Goal: Information Seeking & Learning: Learn about a topic

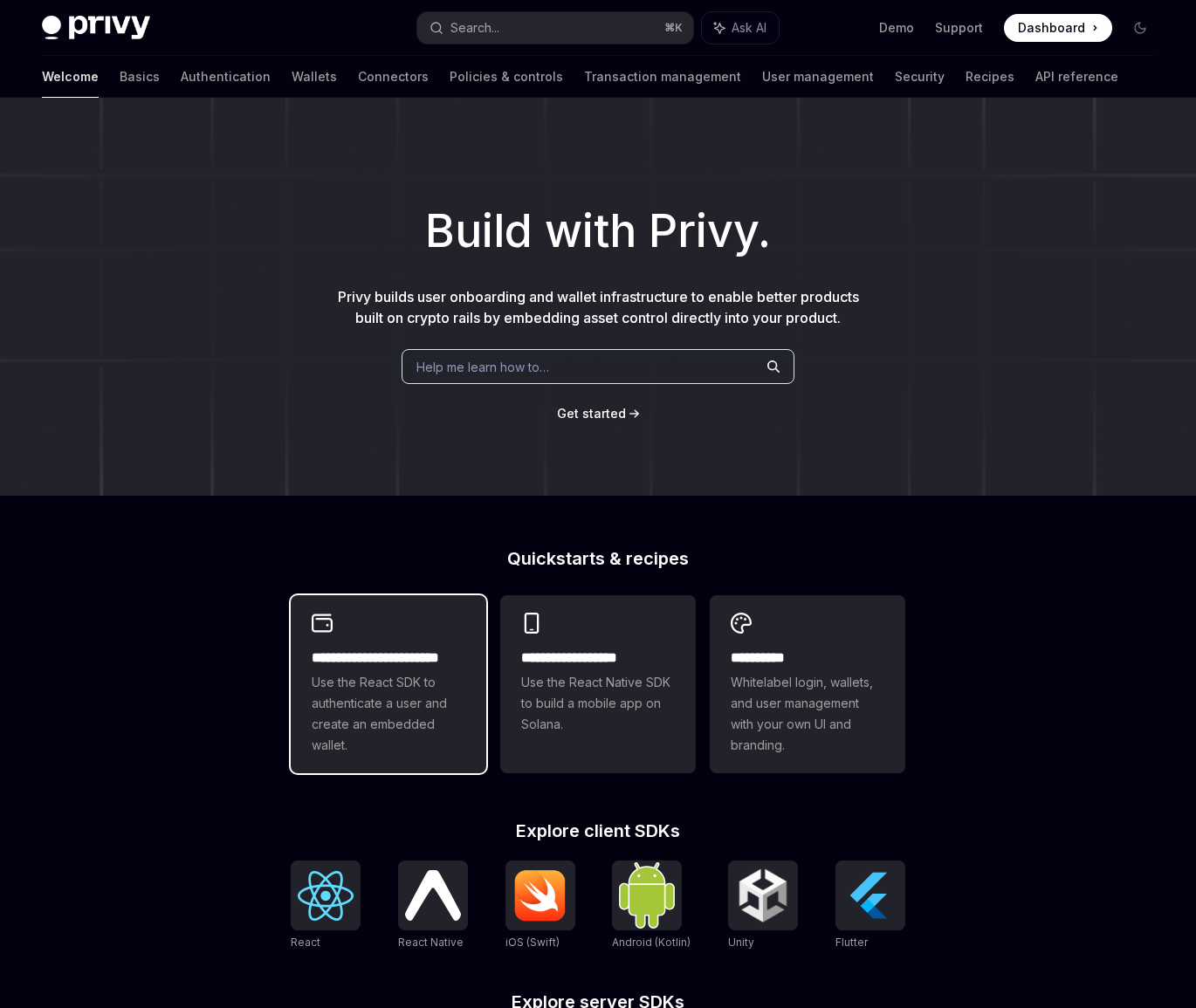
click at [374, 695] on span "Use the React SDK to authenticate a user and create an embedded wallet." at bounding box center [389, 714] width 154 height 84
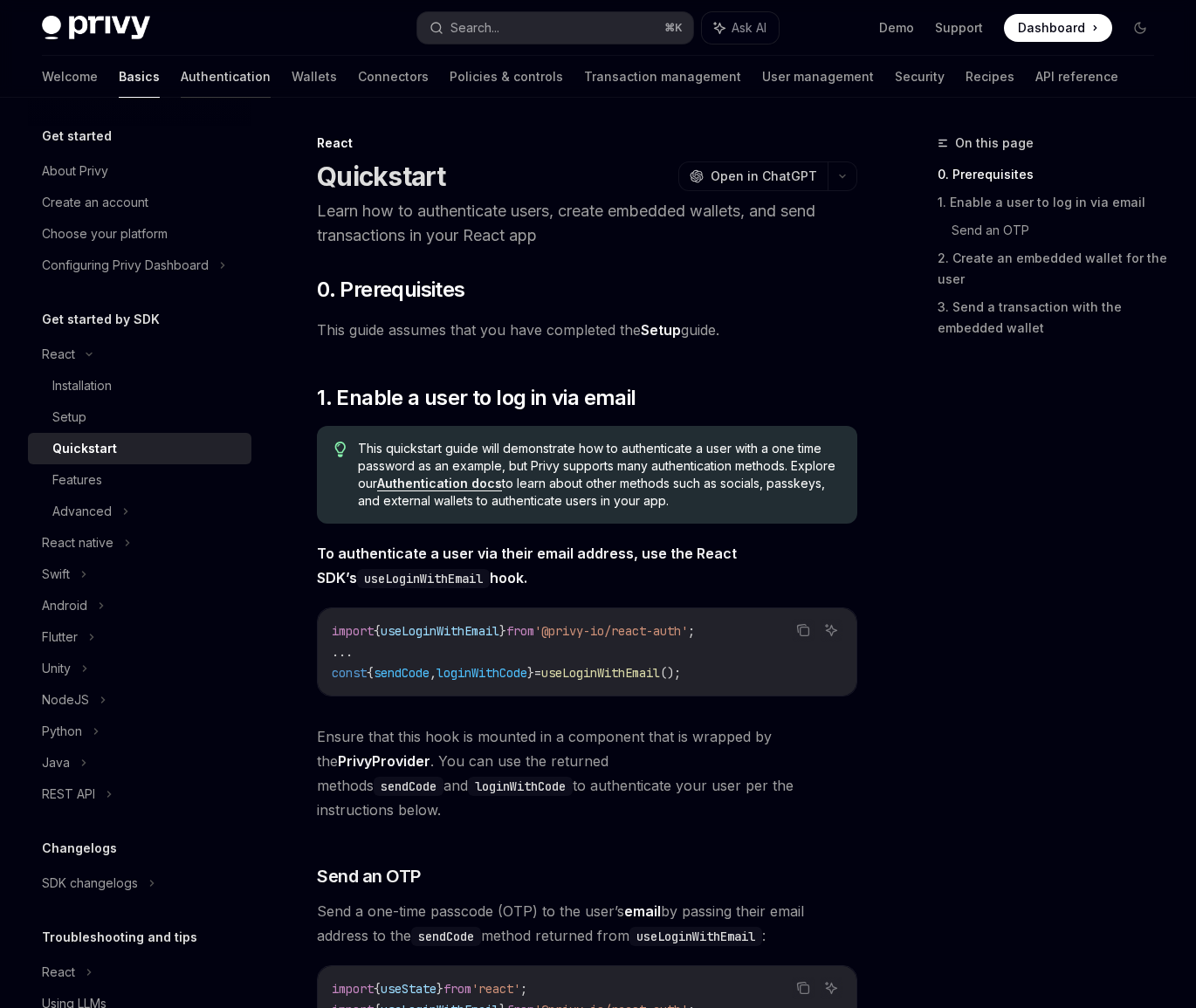
click at [181, 74] on link "Authentication" at bounding box center [225, 77] width 90 height 41
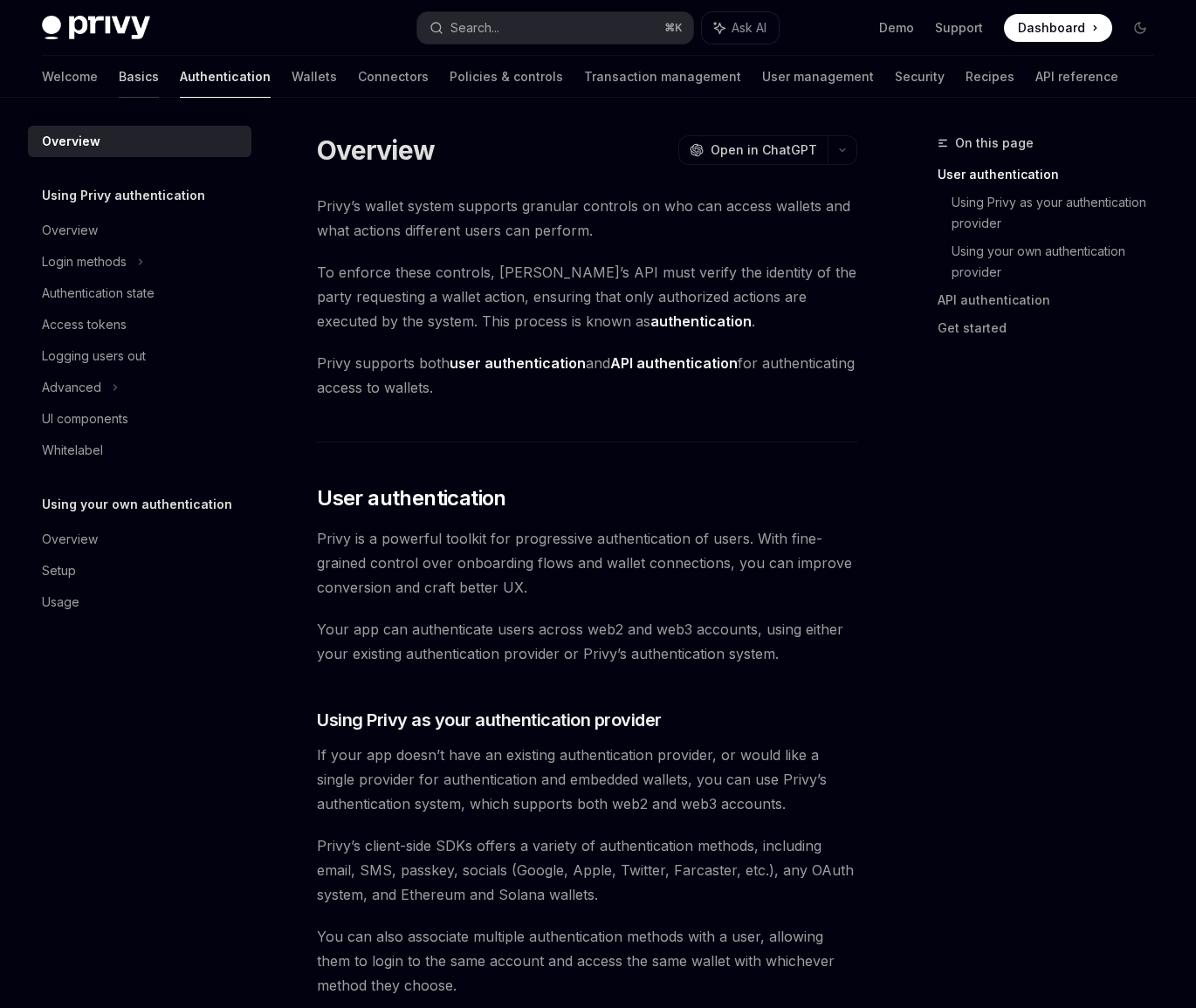
click at [119, 79] on link "Basics" at bounding box center [138, 77] width 40 height 41
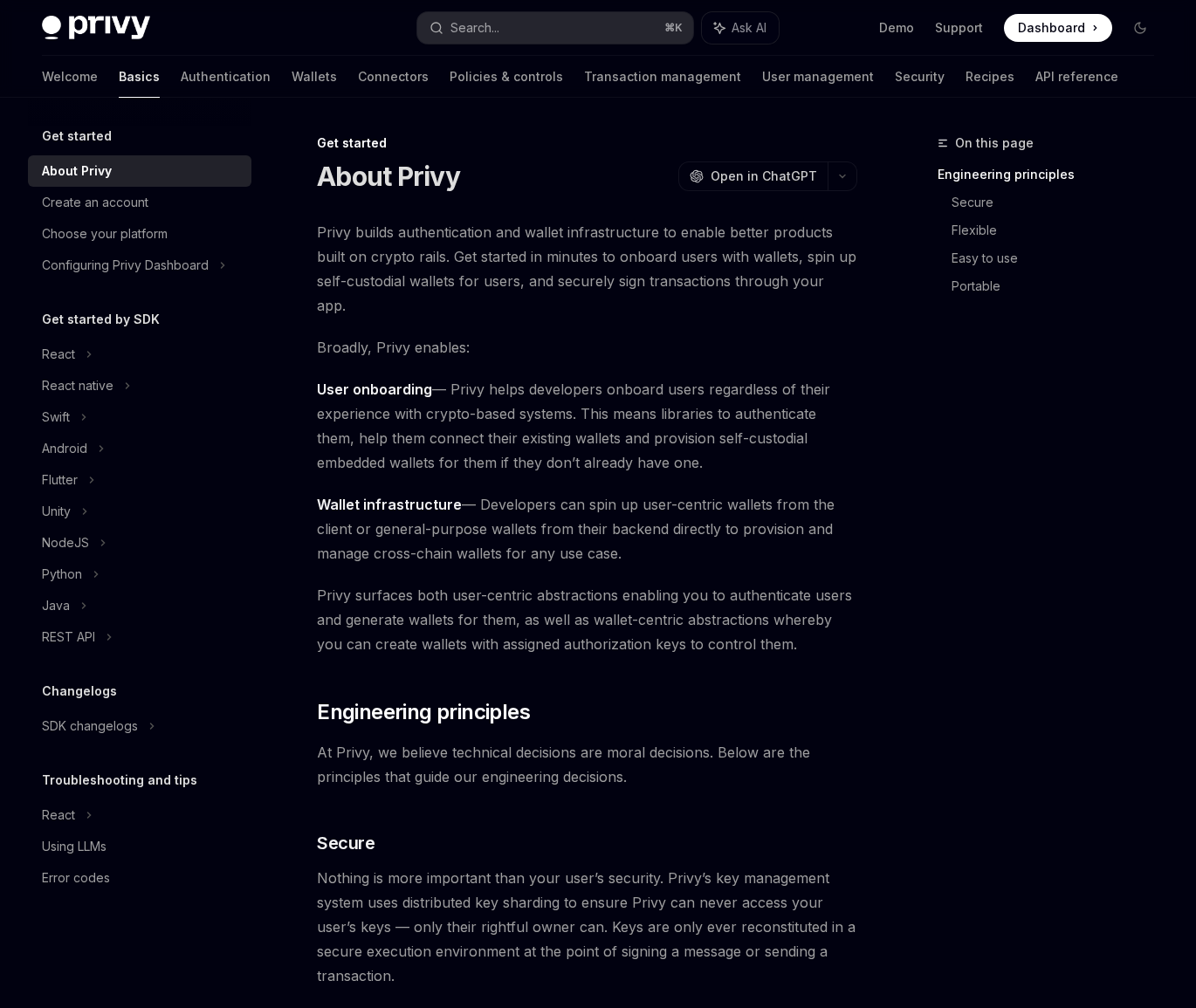
click at [124, 32] on img at bounding box center [96, 28] width 109 height 25
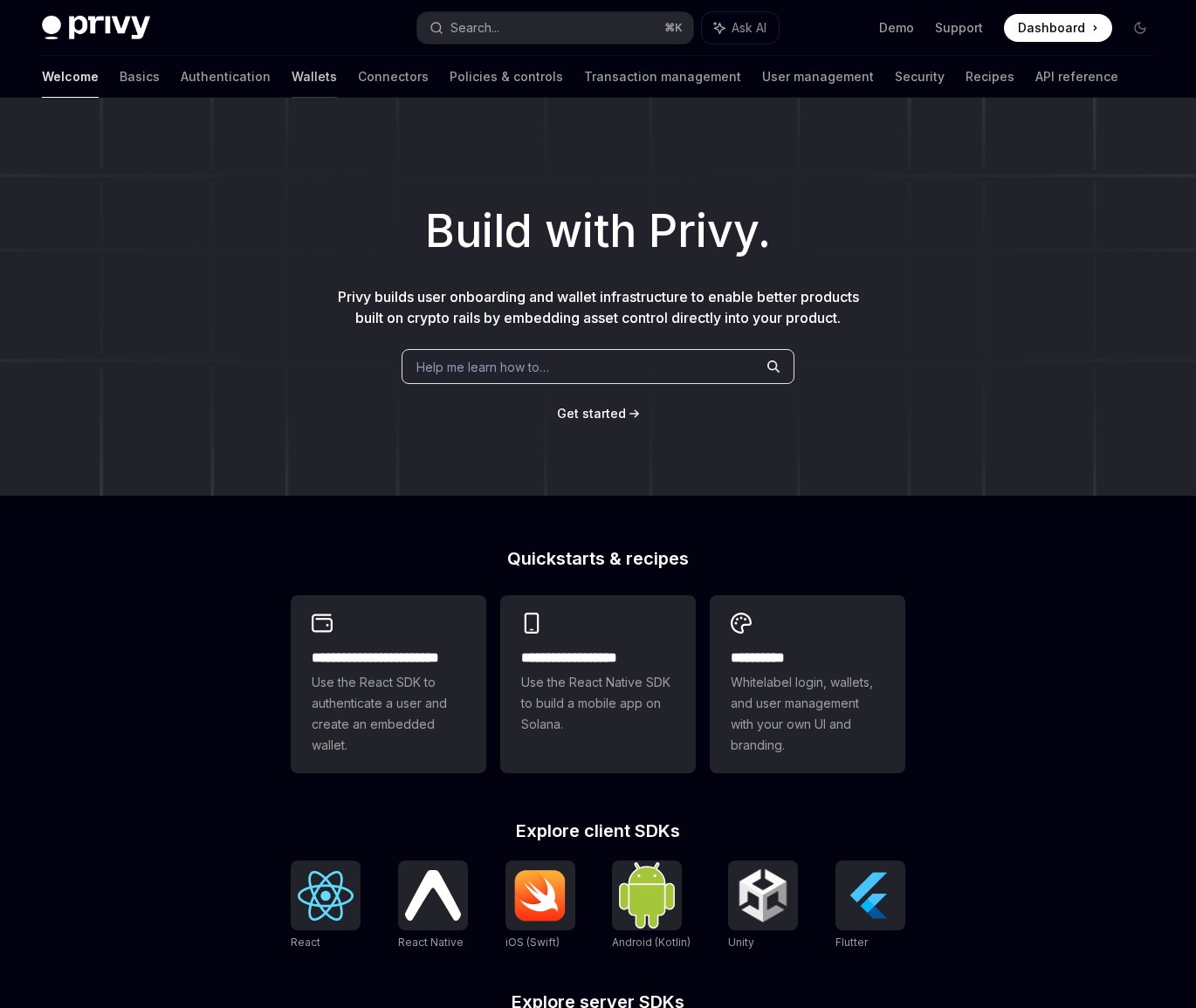
click at [291, 87] on link "Wallets" at bounding box center [314, 77] width 45 height 41
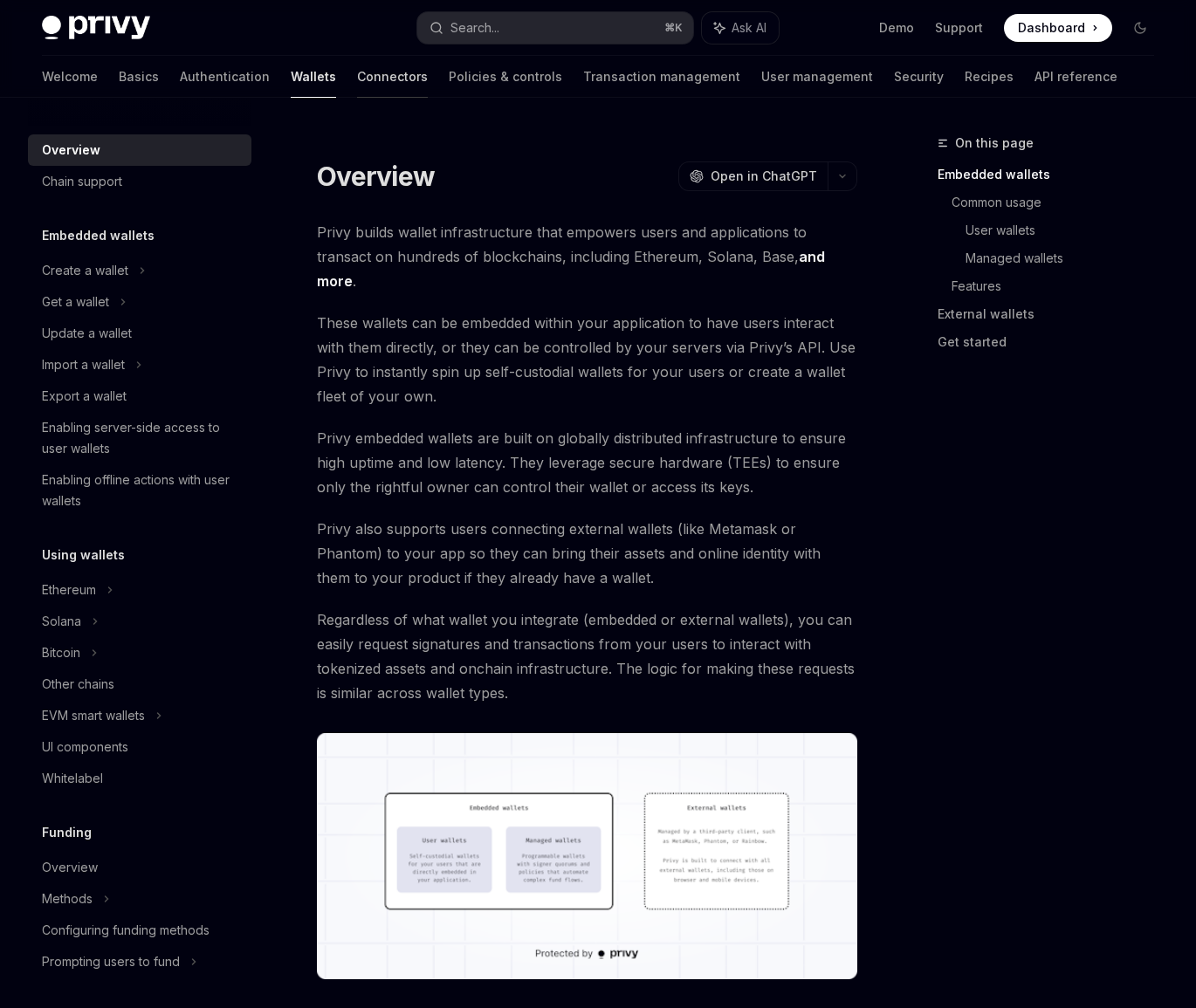
click at [358, 64] on link "Connectors" at bounding box center [393, 77] width 71 height 41
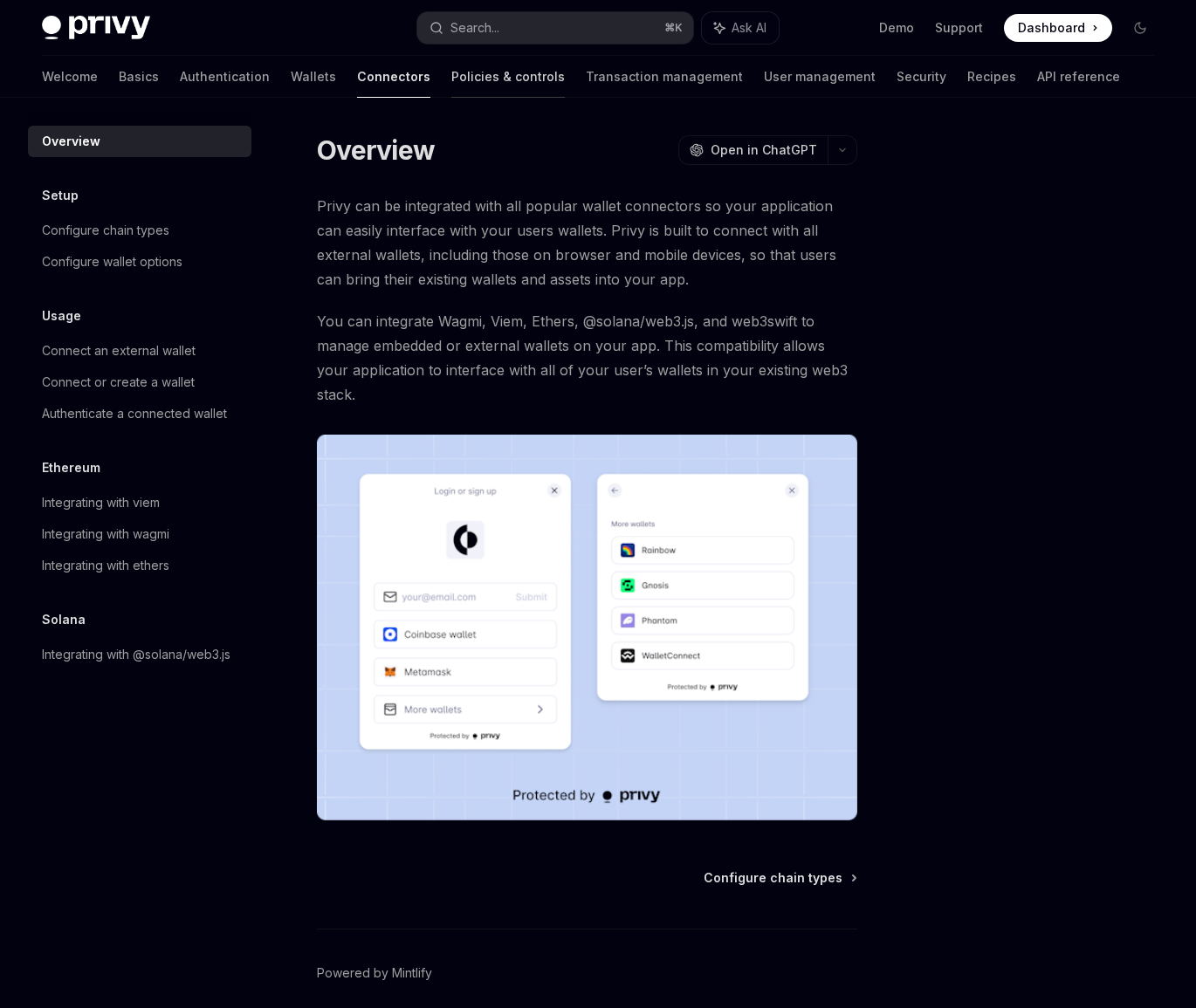
click at [451, 68] on link "Policies & controls" at bounding box center [508, 77] width 114 height 41
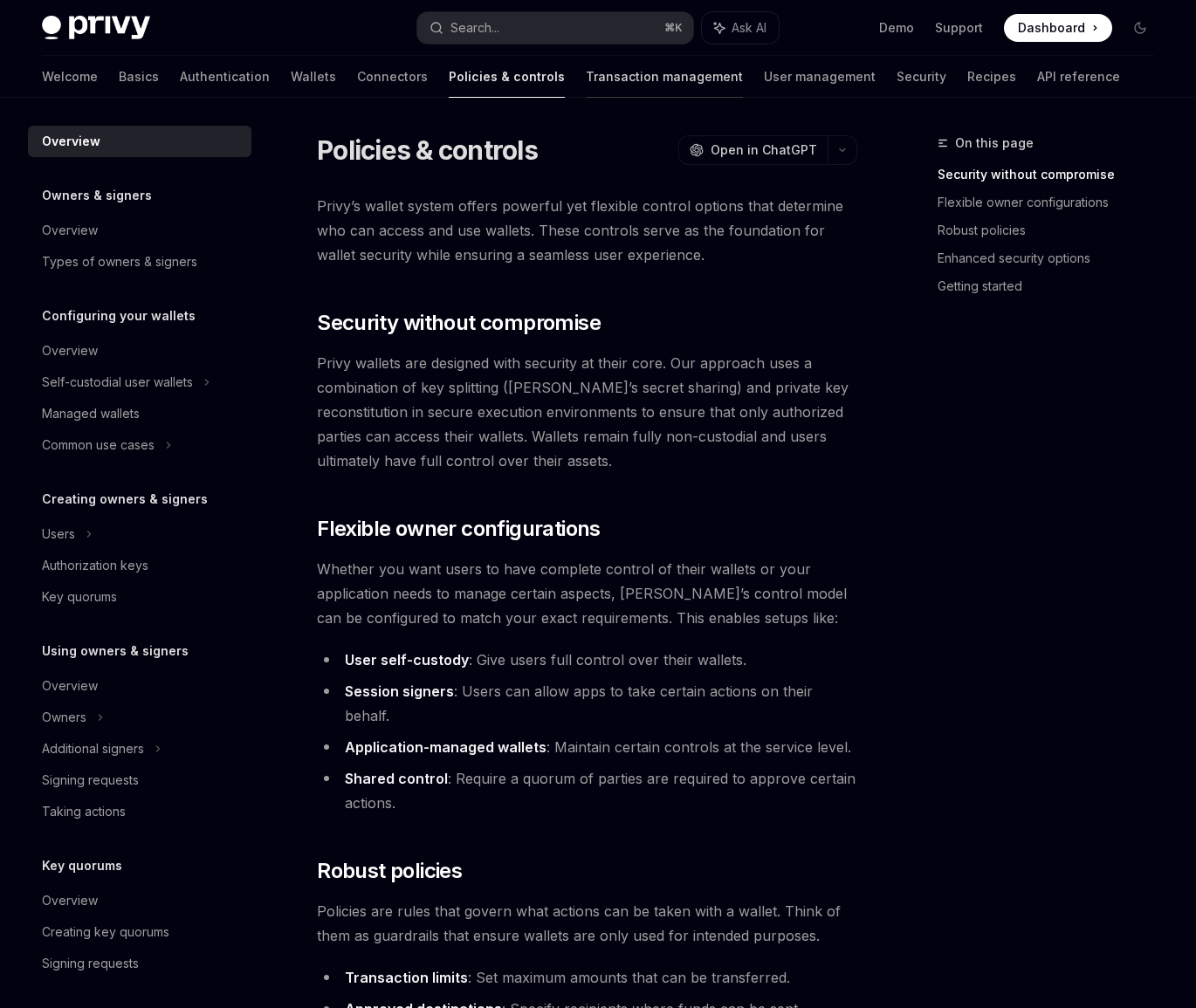
click at [586, 79] on link "Transaction management" at bounding box center [664, 77] width 157 height 41
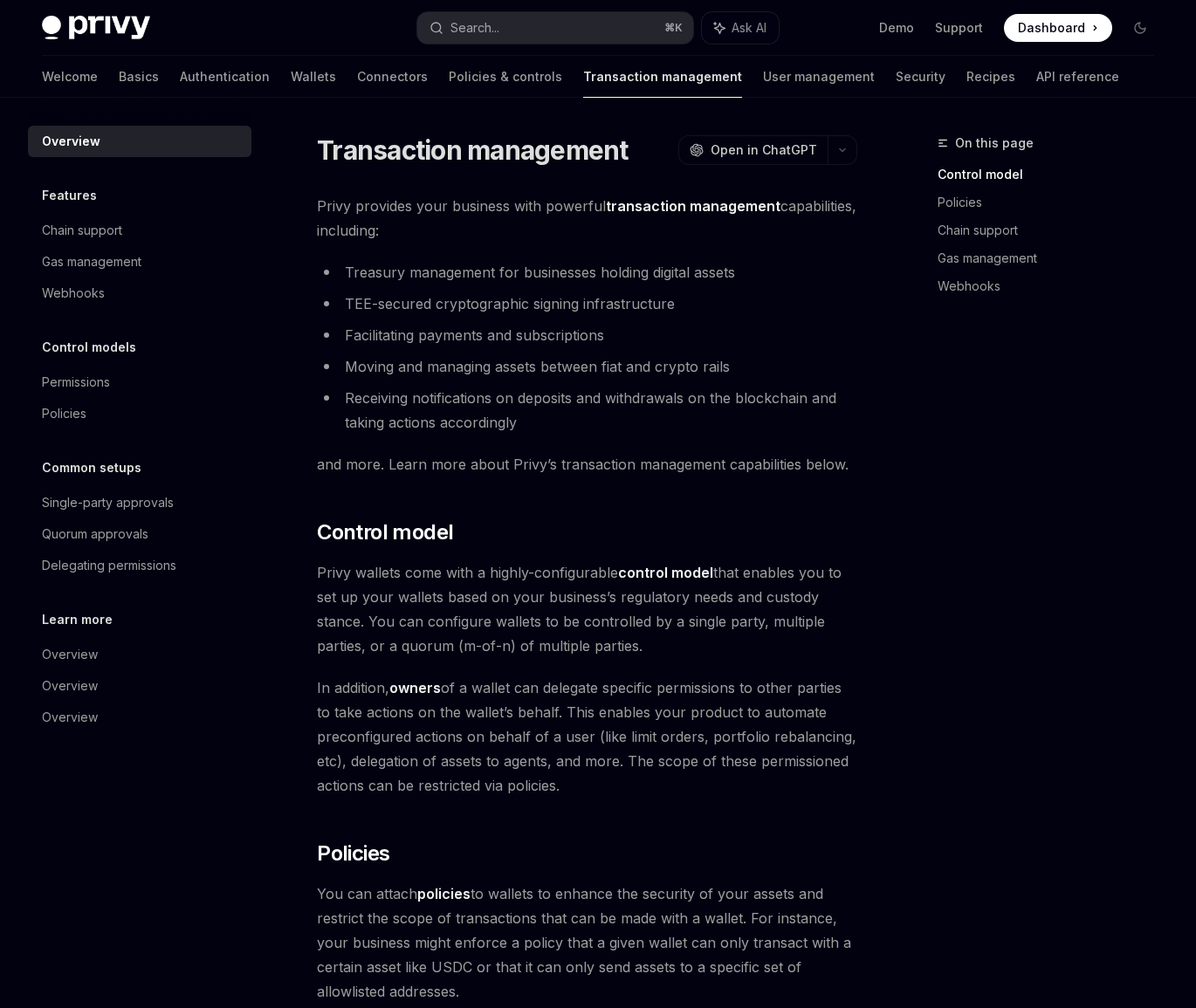
click at [351, 80] on div "Welcome Basics Authentication Wallets Connectors Policies & controls Transactio…" at bounding box center [580, 77] width 1077 height 41
click at [358, 75] on link "Connectors" at bounding box center [393, 77] width 71 height 41
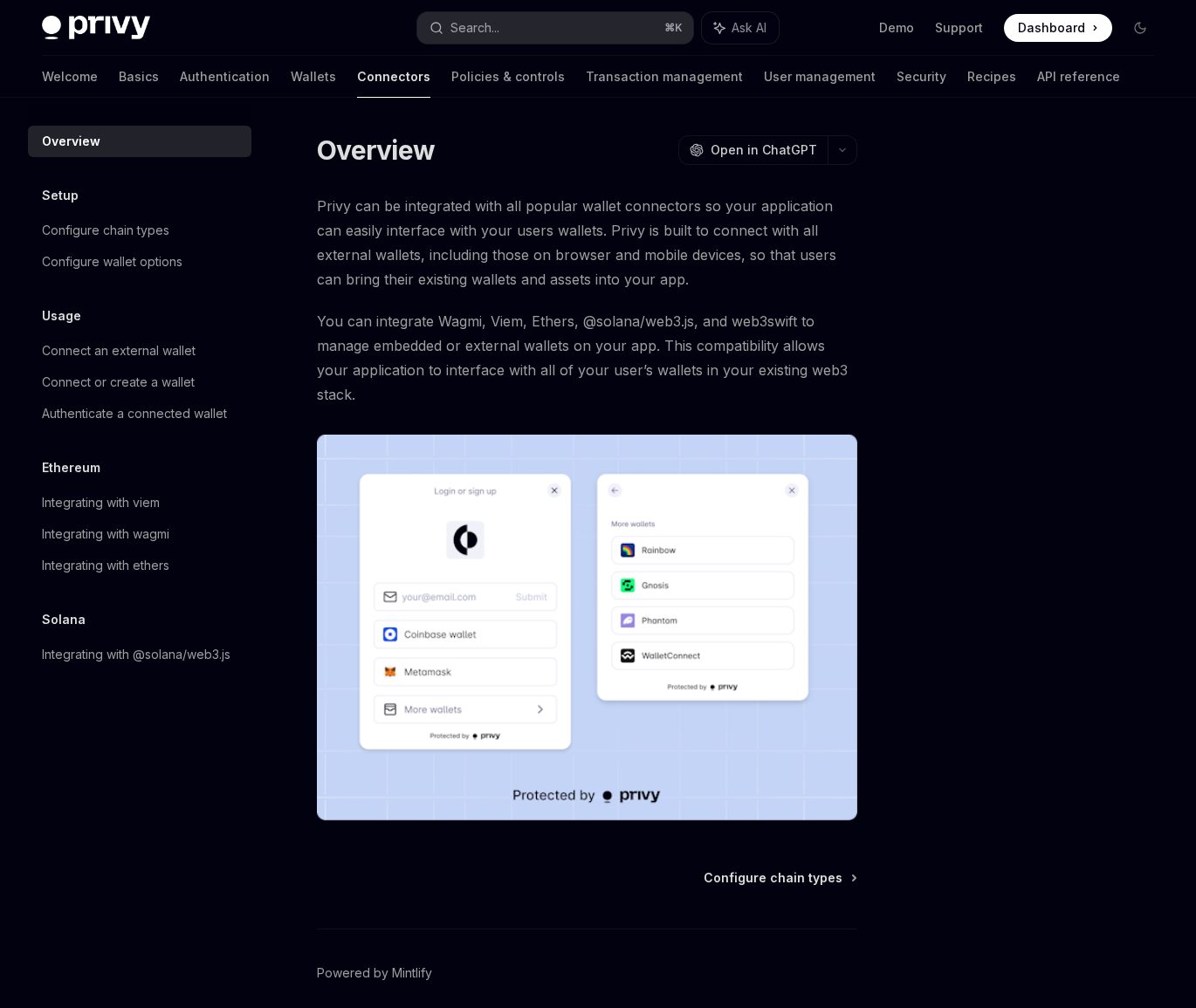
click at [910, 82] on div "Welcome Basics Authentication Wallets Connectors Policies & controls Transactio…" at bounding box center [581, 77] width 1078 height 41
click at [1037, 82] on link "API reference" at bounding box center [1078, 77] width 83 height 41
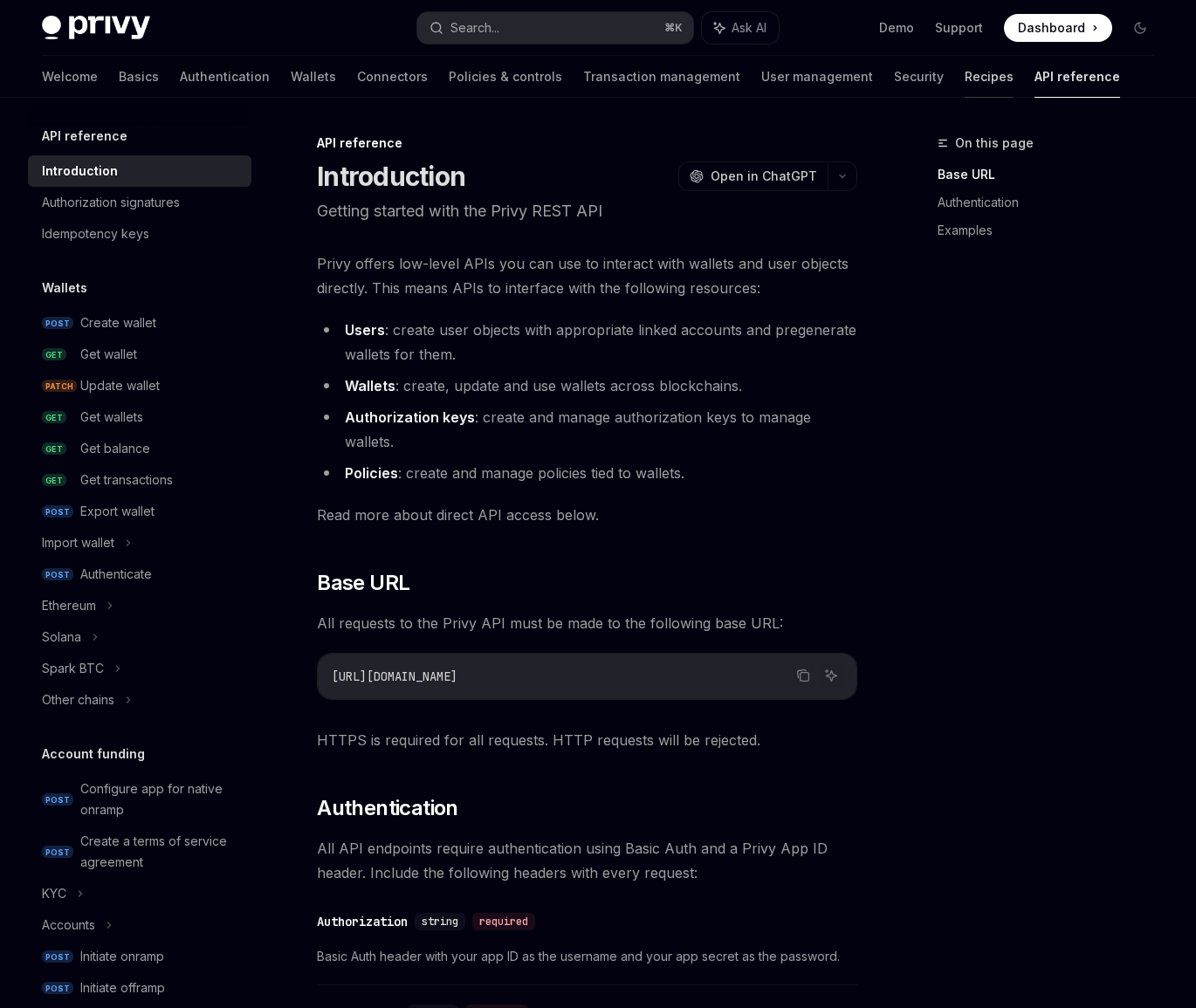
click at [965, 82] on link "Recipes" at bounding box center [990, 77] width 49 height 41
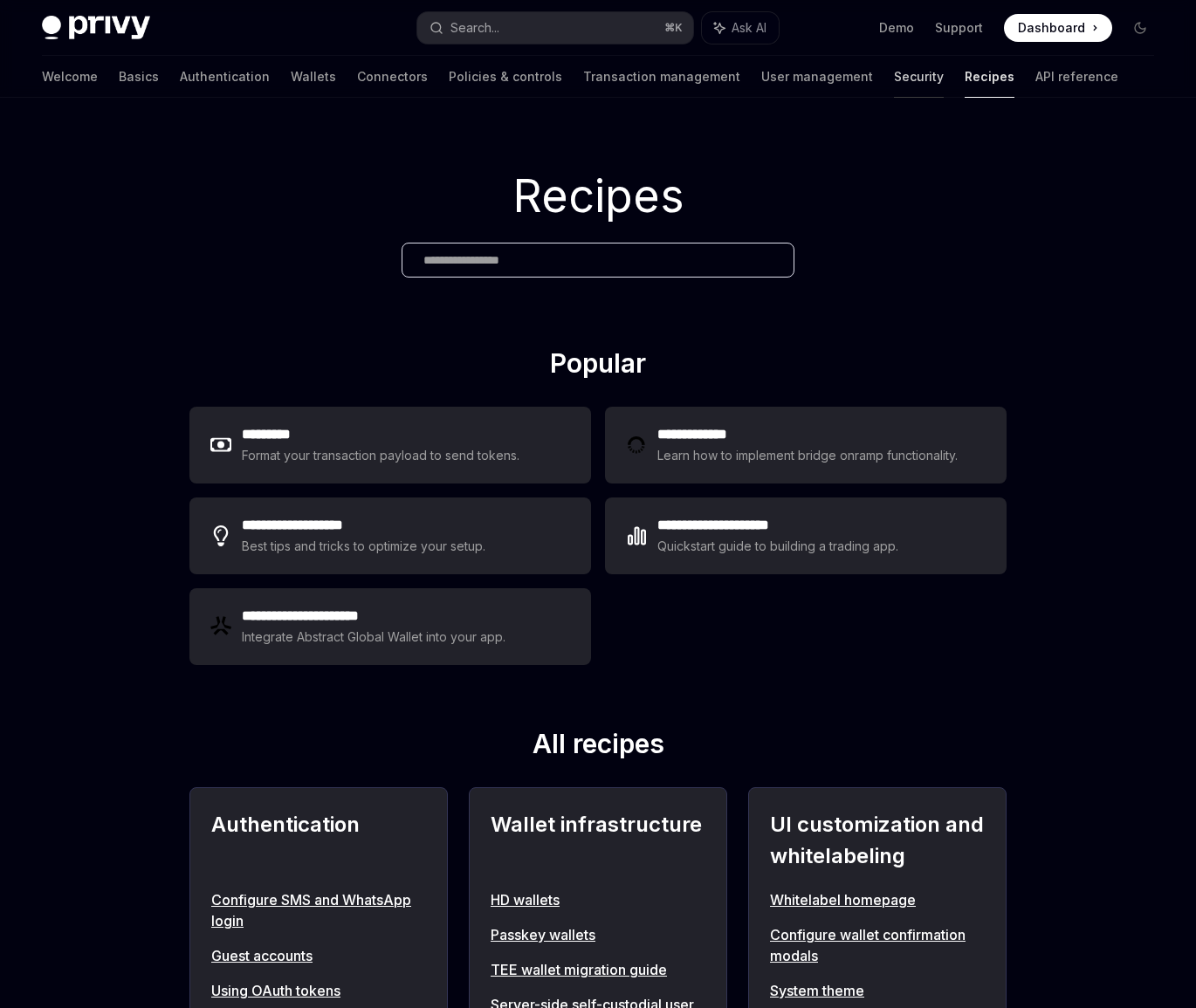
click at [894, 78] on link "Security" at bounding box center [918, 77] width 49 height 41
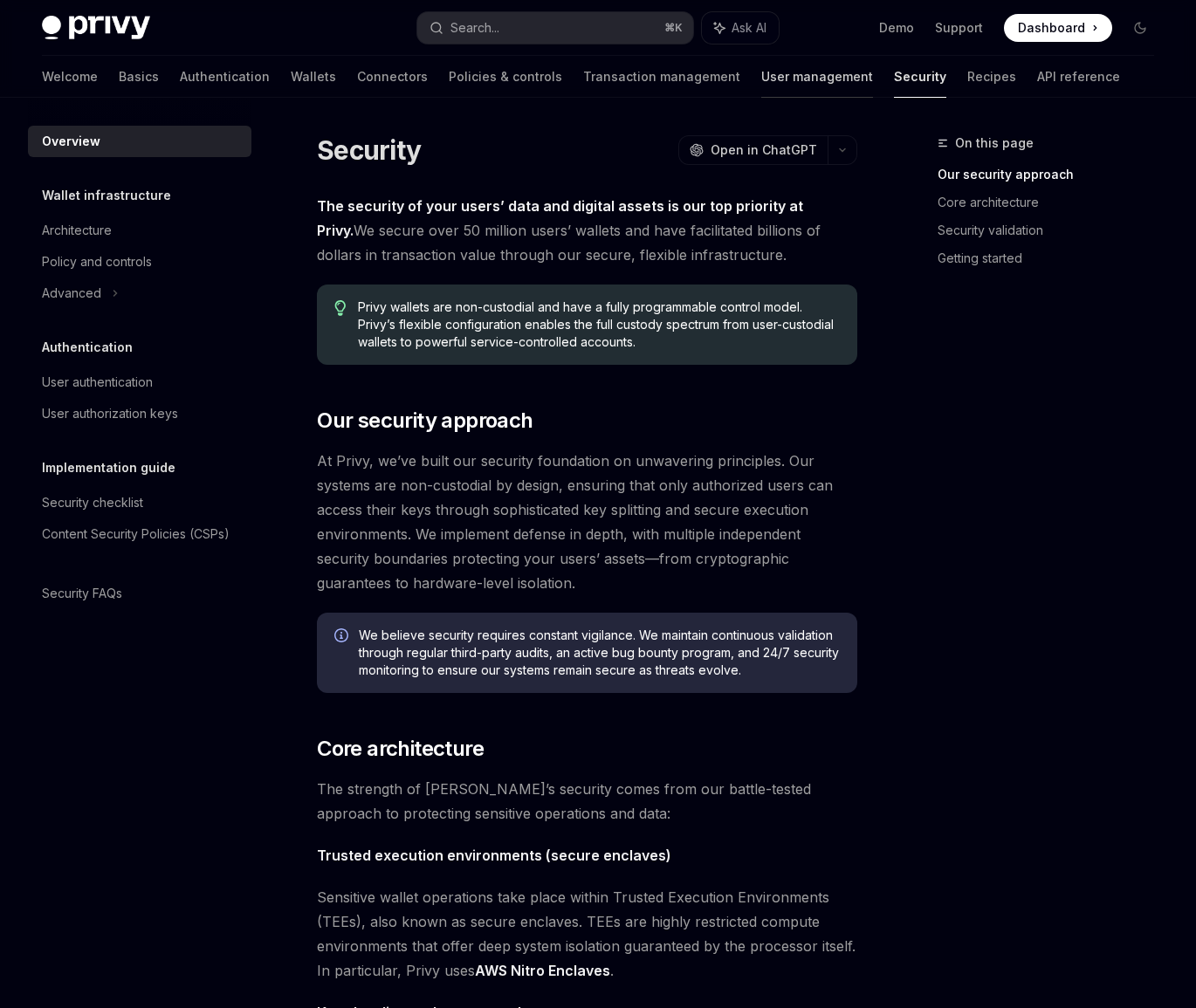
click at [761, 80] on link "User management" at bounding box center [817, 77] width 112 height 41
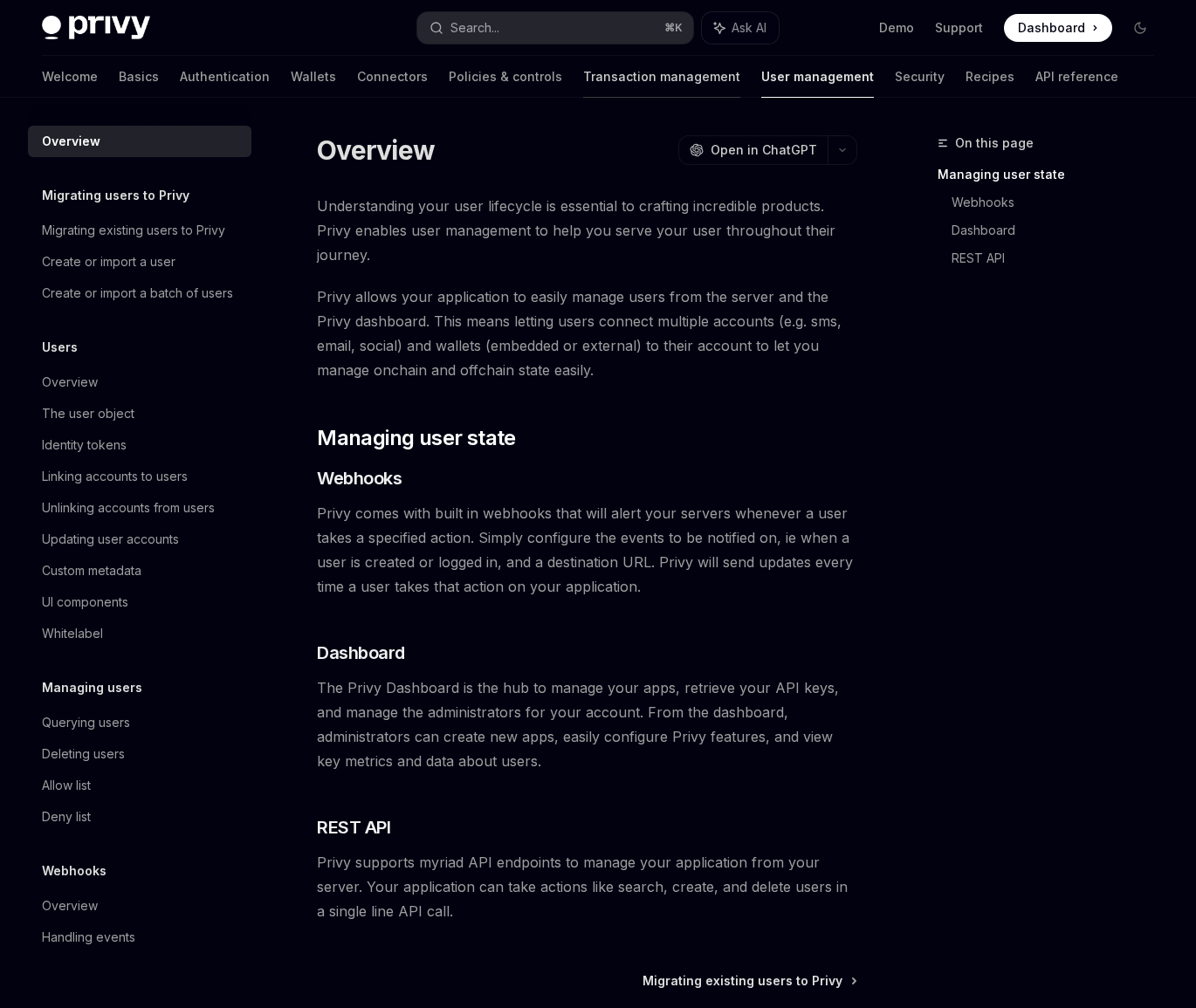
click at [599, 78] on link "Transaction management" at bounding box center [662, 77] width 157 height 41
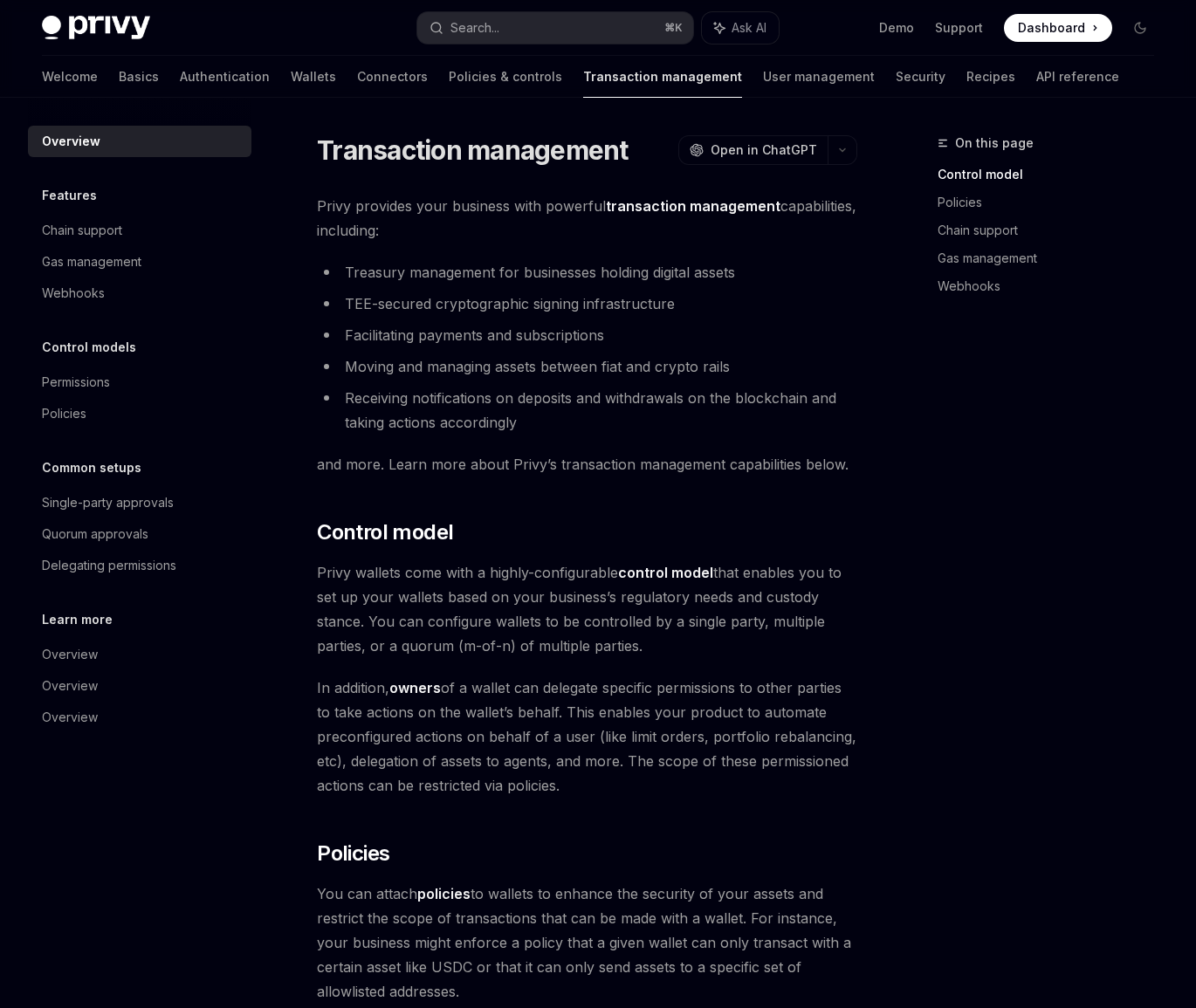
click at [339, 61] on div "Welcome Basics Authentication Wallets Connectors Policies & controls Transactio…" at bounding box center [580, 77] width 1077 height 41
click at [358, 73] on link "Connectors" at bounding box center [393, 77] width 71 height 41
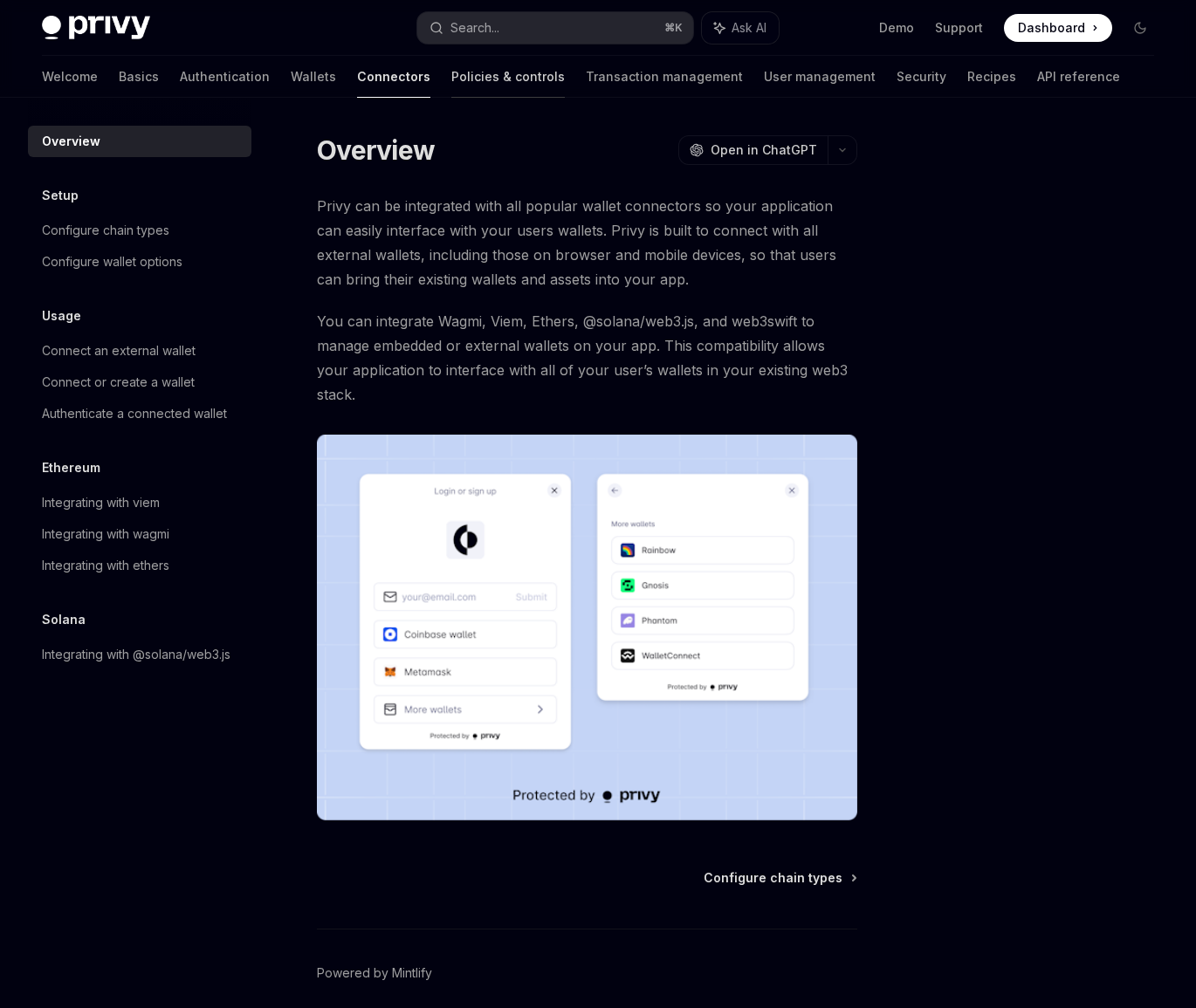
click at [451, 77] on link "Policies & controls" at bounding box center [508, 77] width 114 height 41
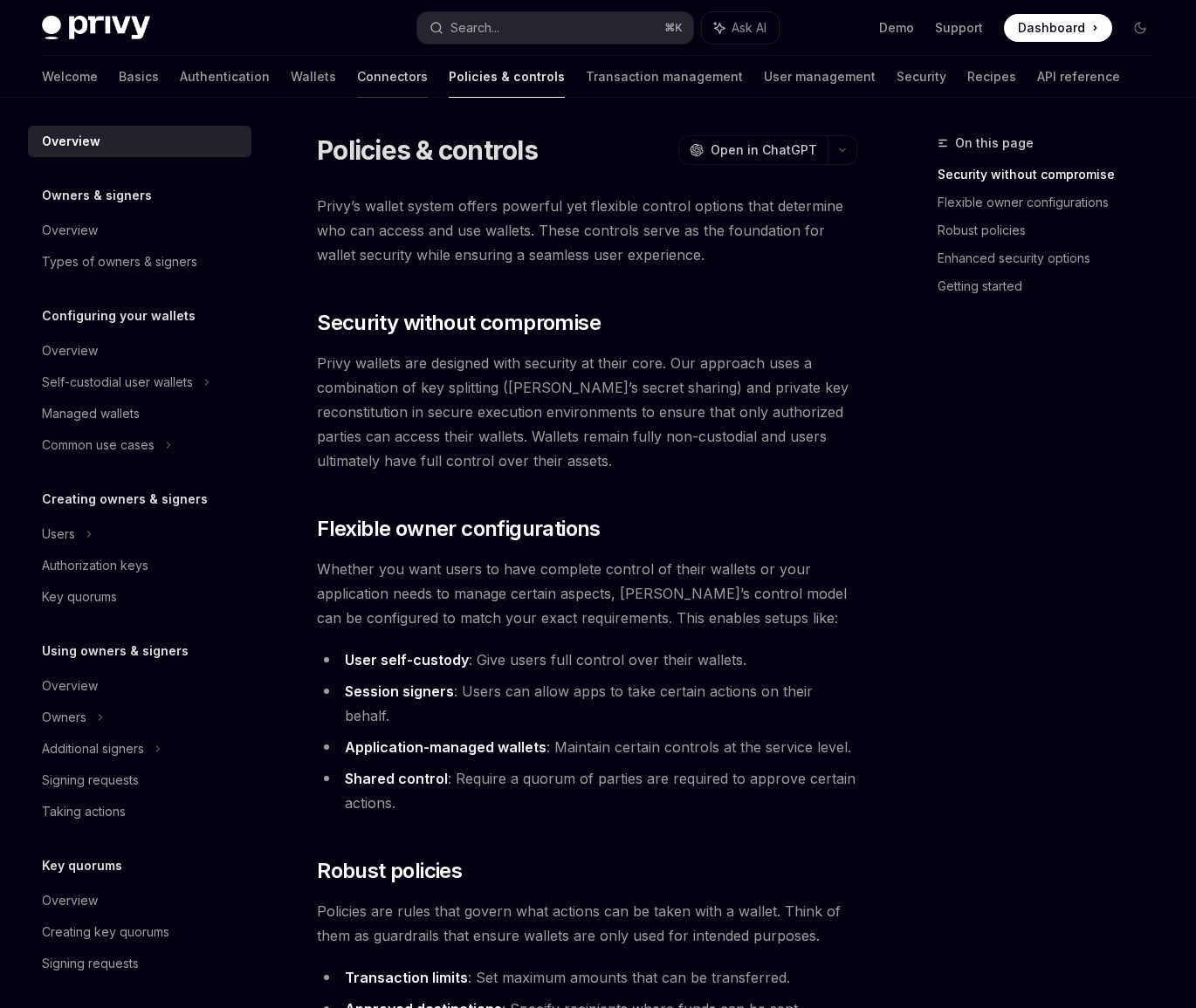
click at [358, 87] on link "Connectors" at bounding box center [393, 77] width 71 height 41
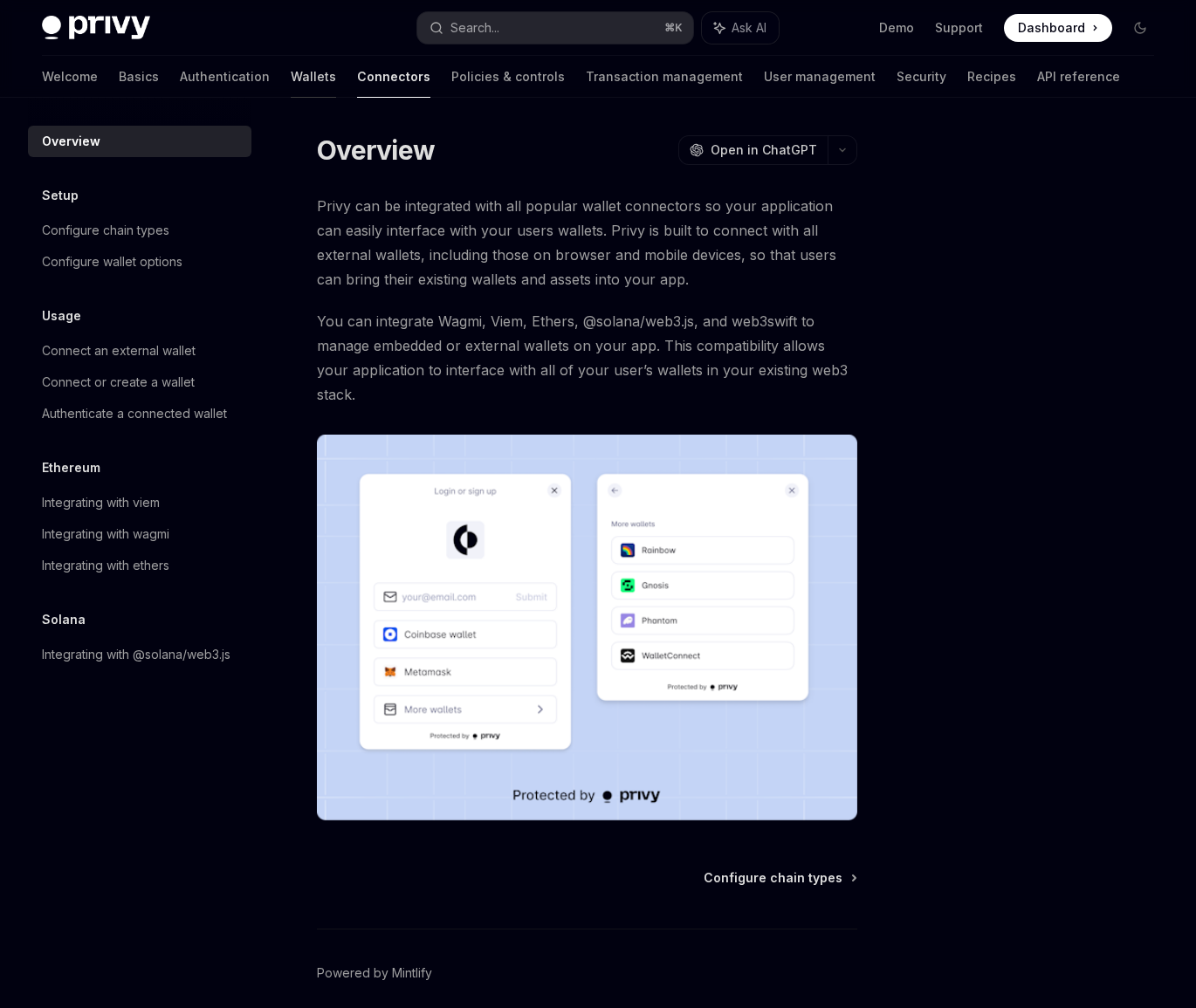
click at [290, 79] on link "Wallets" at bounding box center [313, 77] width 45 height 41
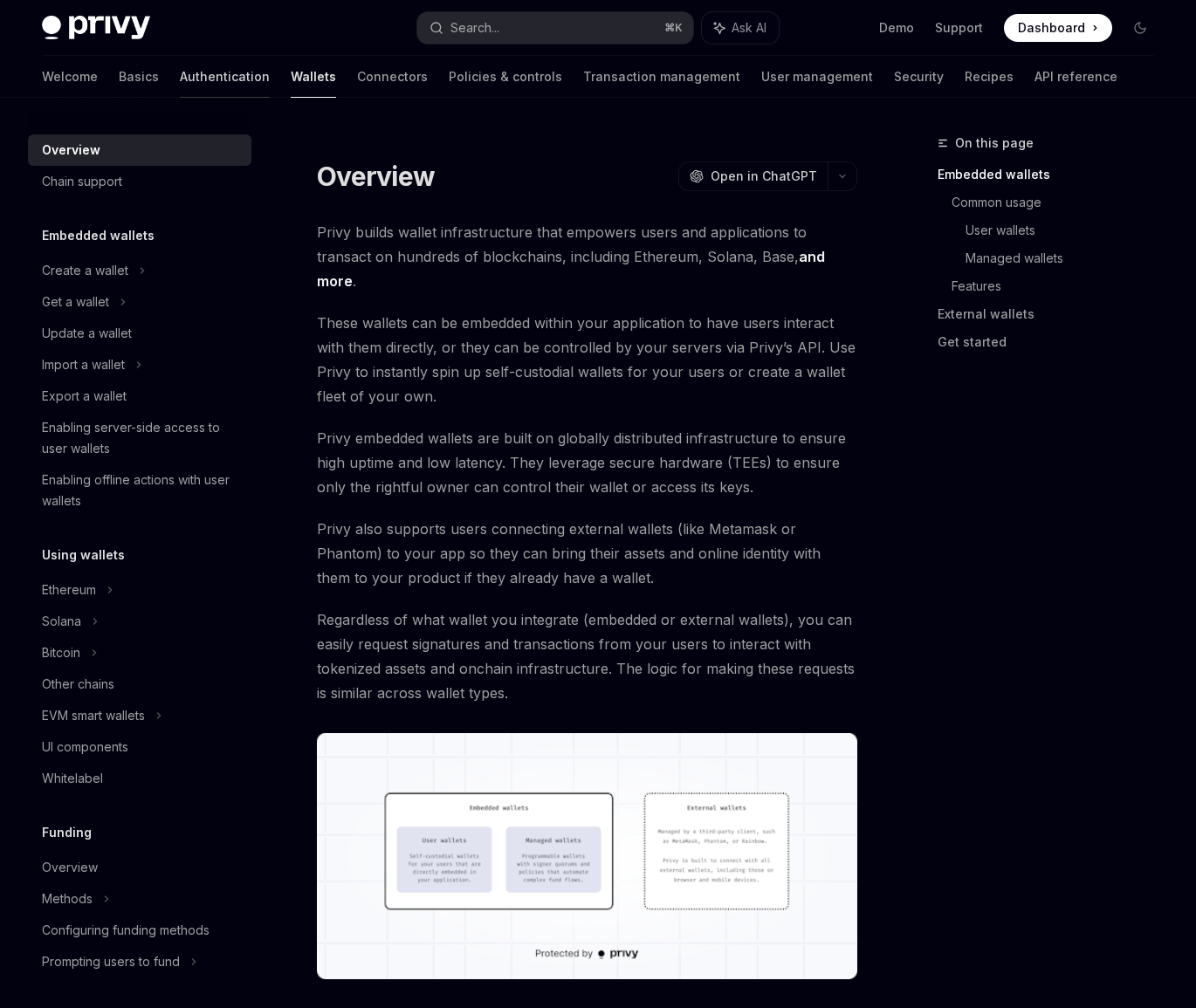
click at [180, 69] on link "Authentication" at bounding box center [224, 77] width 90 height 41
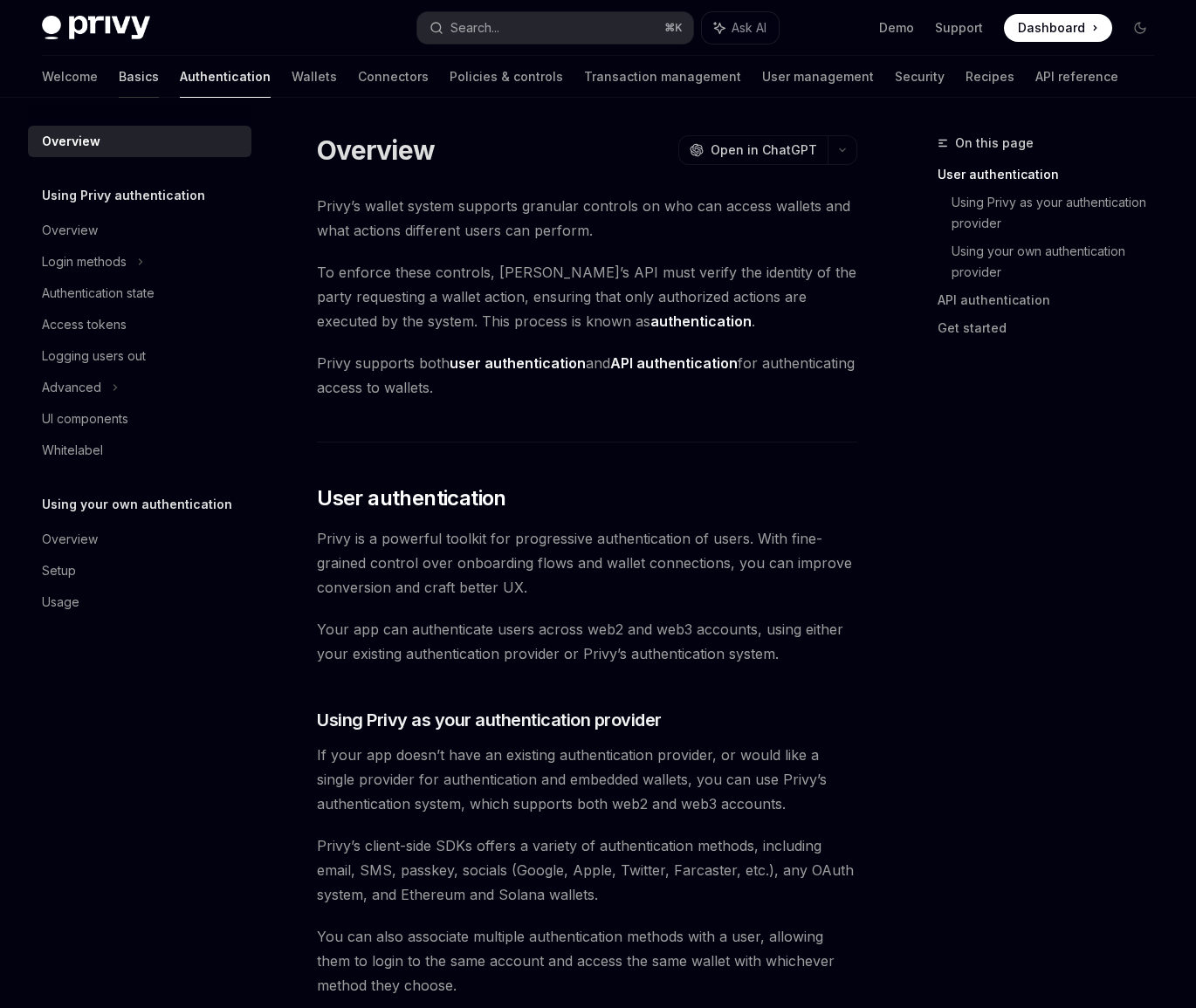
click at [119, 67] on link "Basics" at bounding box center [138, 77] width 40 height 41
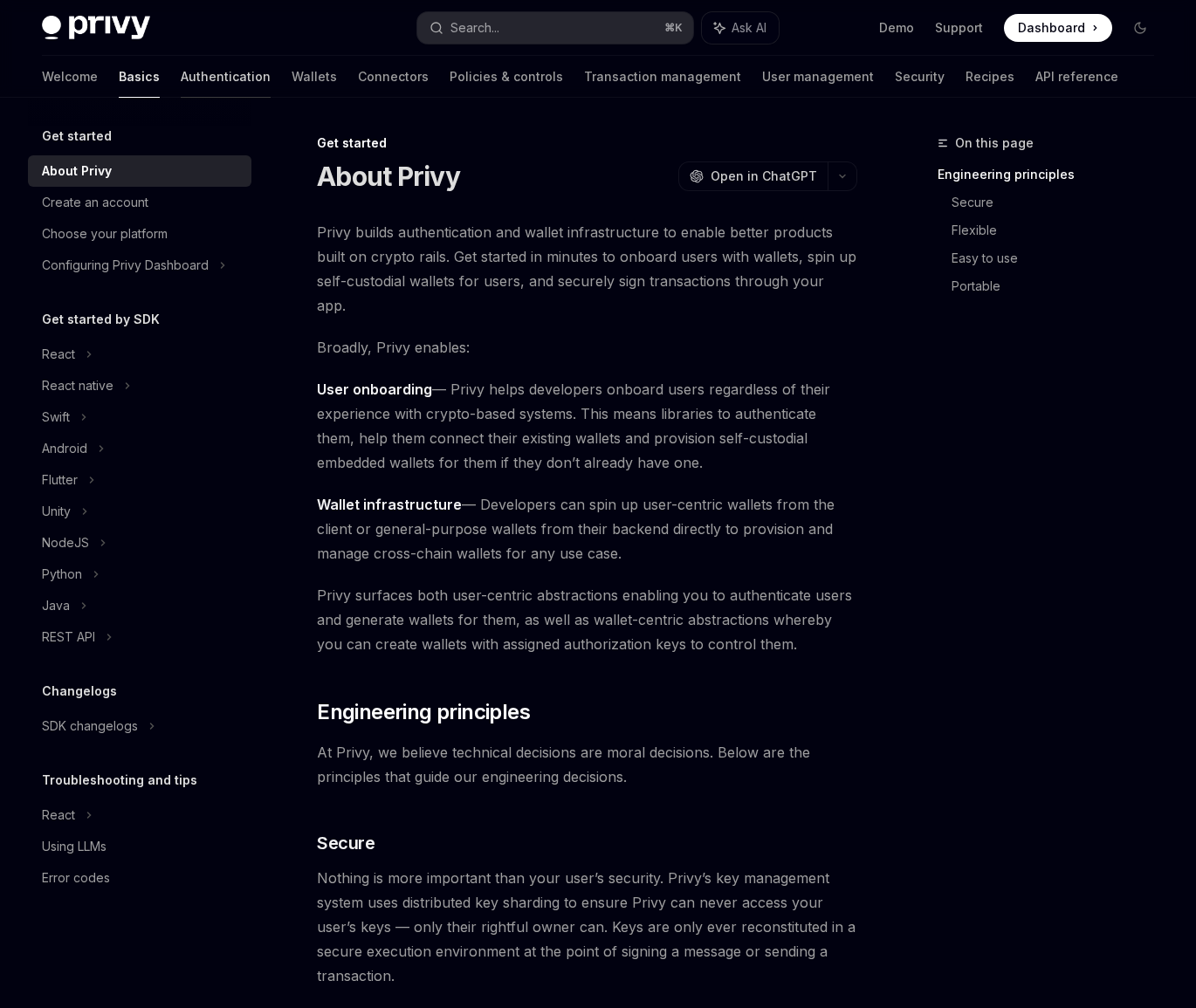
click at [181, 71] on link "Authentication" at bounding box center [225, 77] width 90 height 41
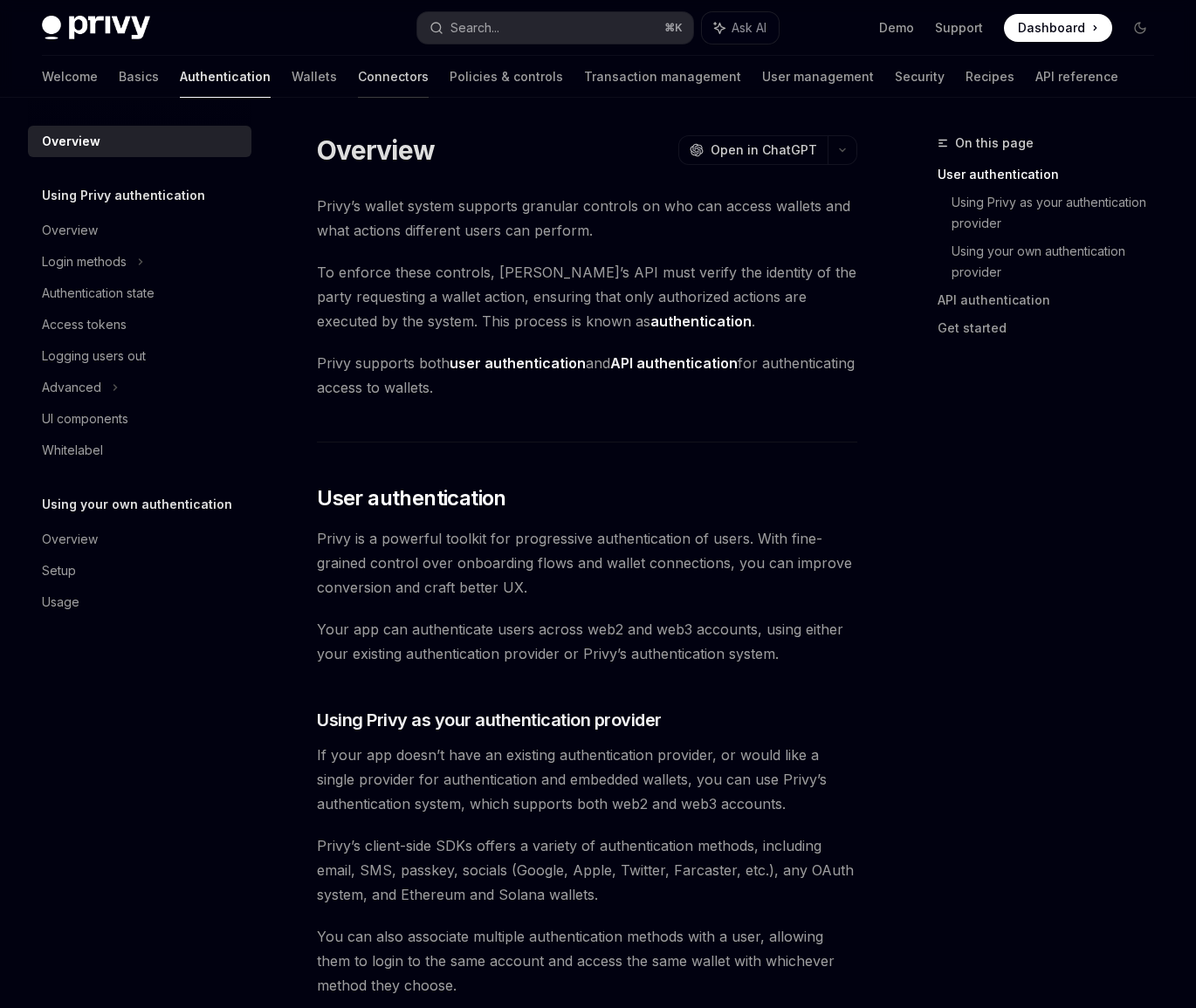
click at [358, 75] on link "Connectors" at bounding box center [393, 77] width 71 height 41
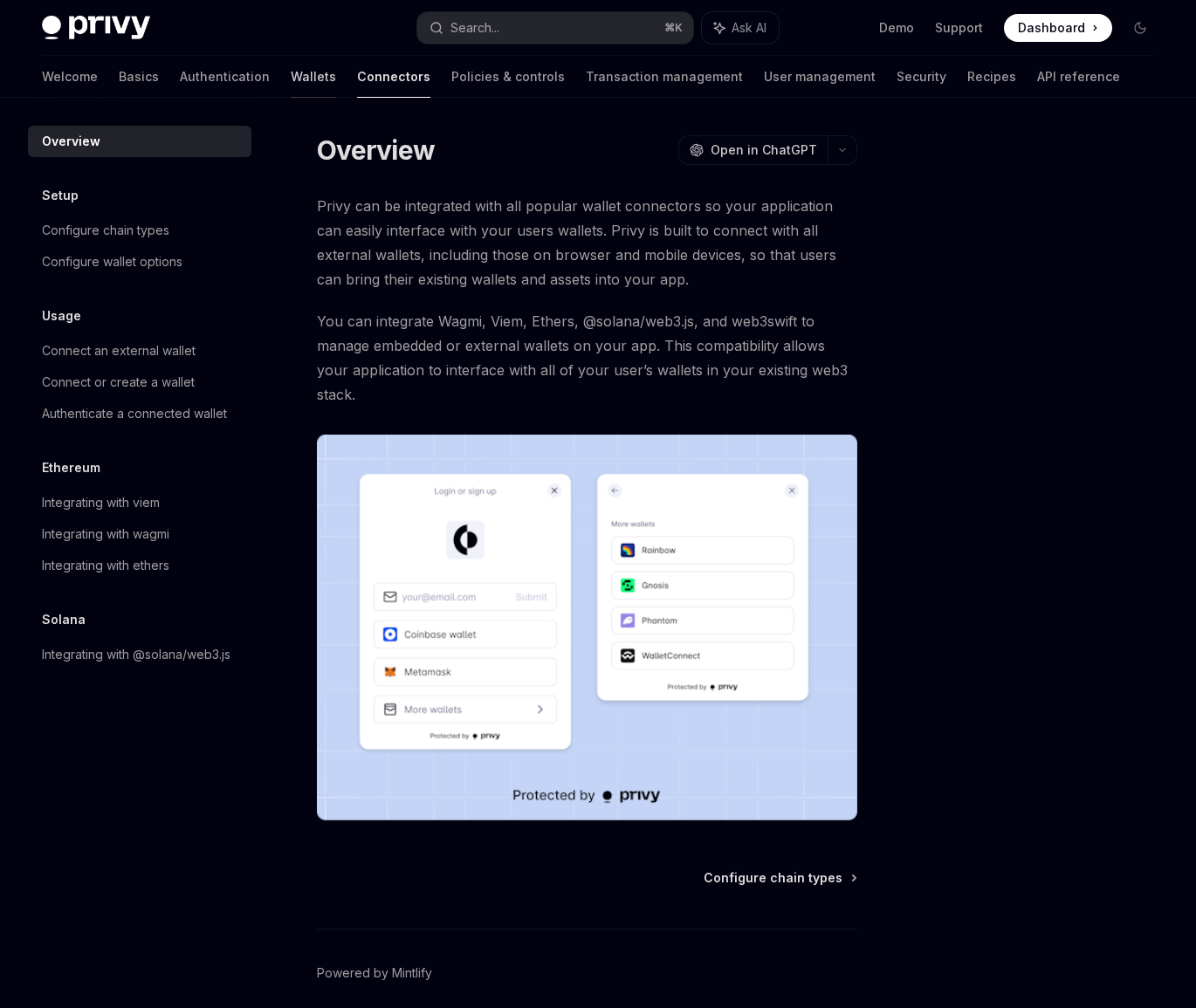
click at [290, 79] on link "Wallets" at bounding box center [313, 77] width 45 height 41
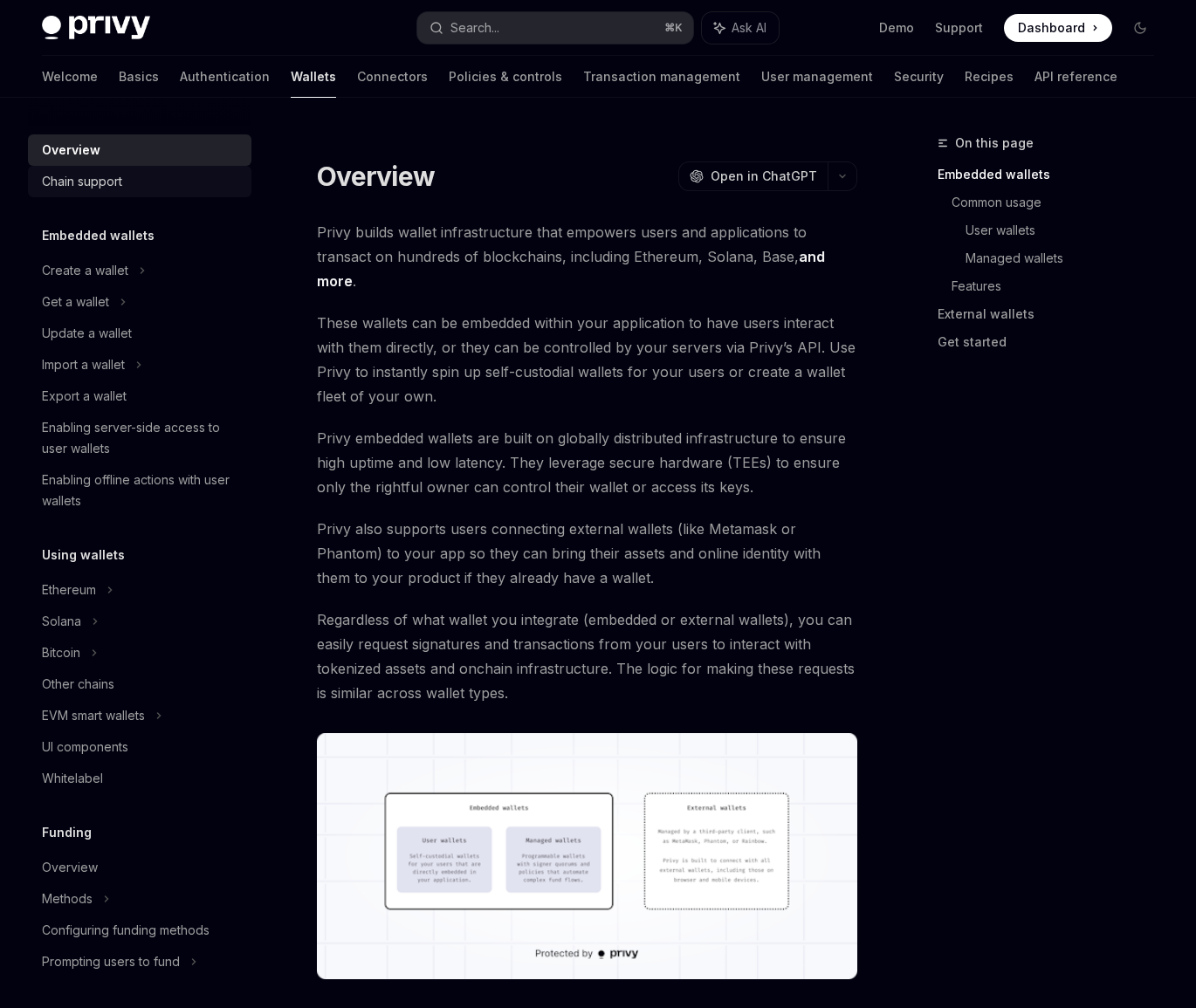
click at [156, 180] on div "Chain support" at bounding box center [141, 181] width 199 height 21
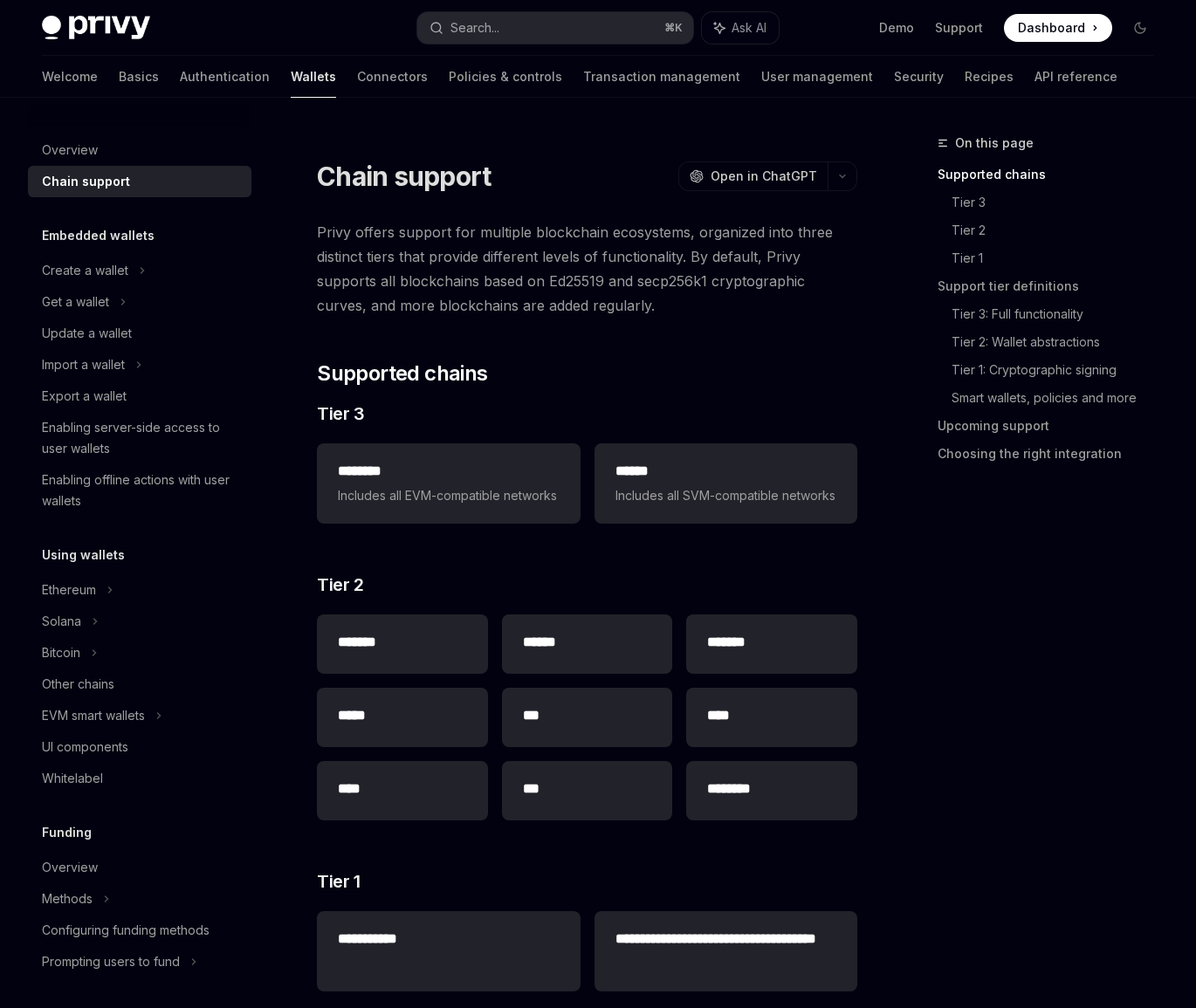
click at [98, 79] on div "Welcome Basics Authentication Wallets Connectors Policies & controls Transactio…" at bounding box center [579, 77] width 1076 height 41
click at [180, 79] on link "Authentication" at bounding box center [224, 77] width 90 height 41
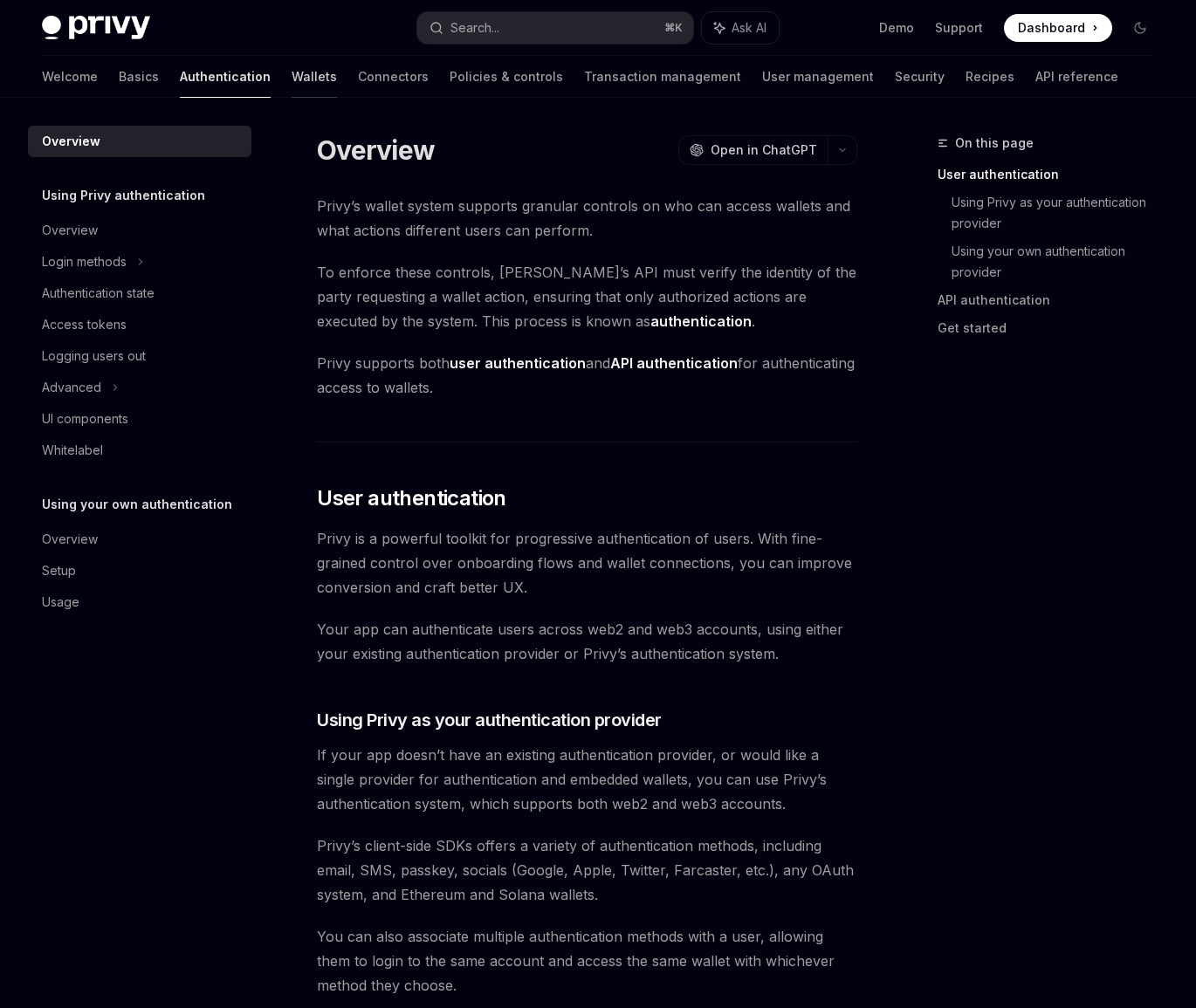
click at [291, 73] on link "Wallets" at bounding box center [314, 77] width 45 height 41
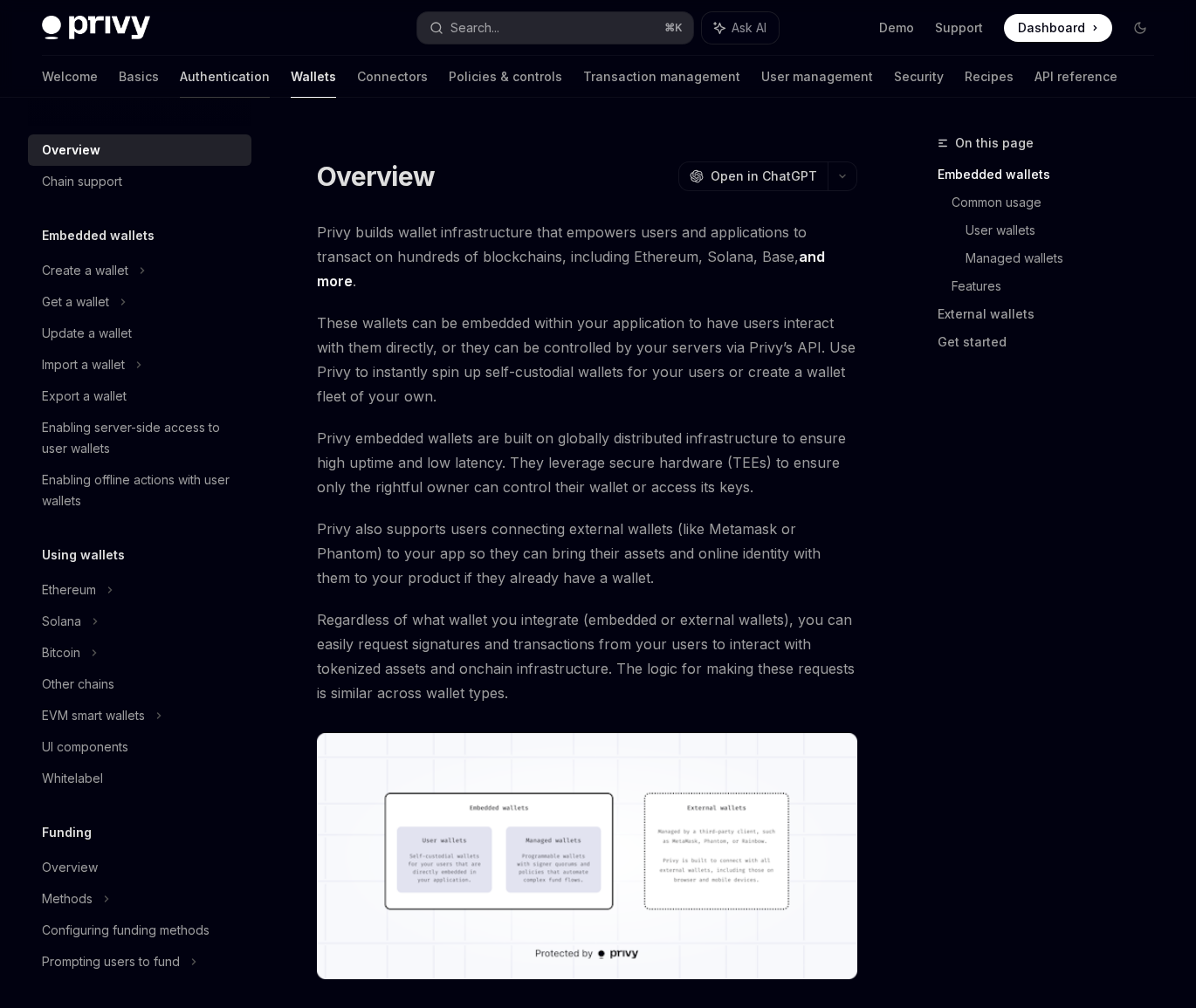
click at [180, 73] on link "Authentication" at bounding box center [224, 77] width 90 height 41
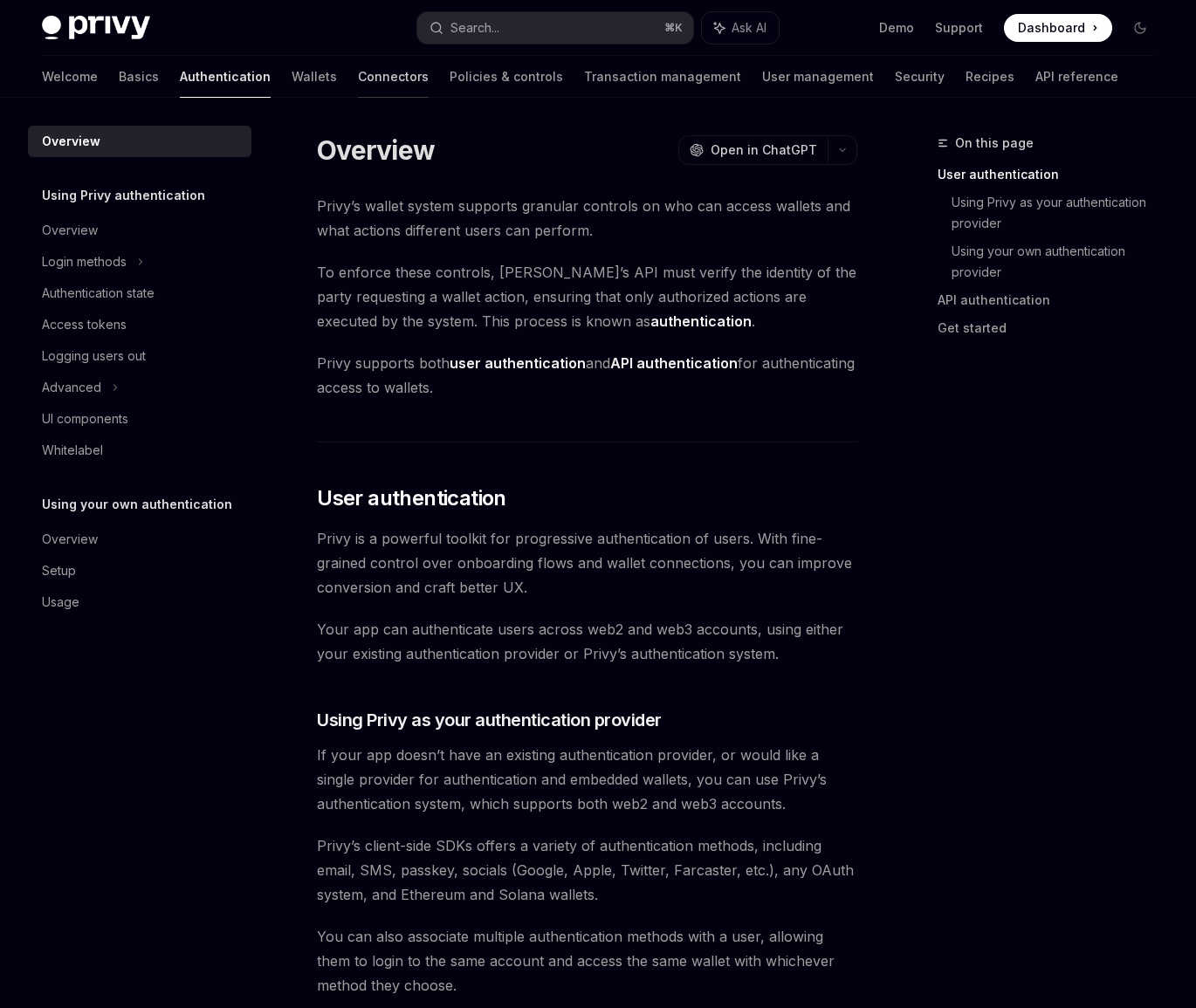
click at [358, 95] on link "Connectors" at bounding box center [393, 77] width 71 height 41
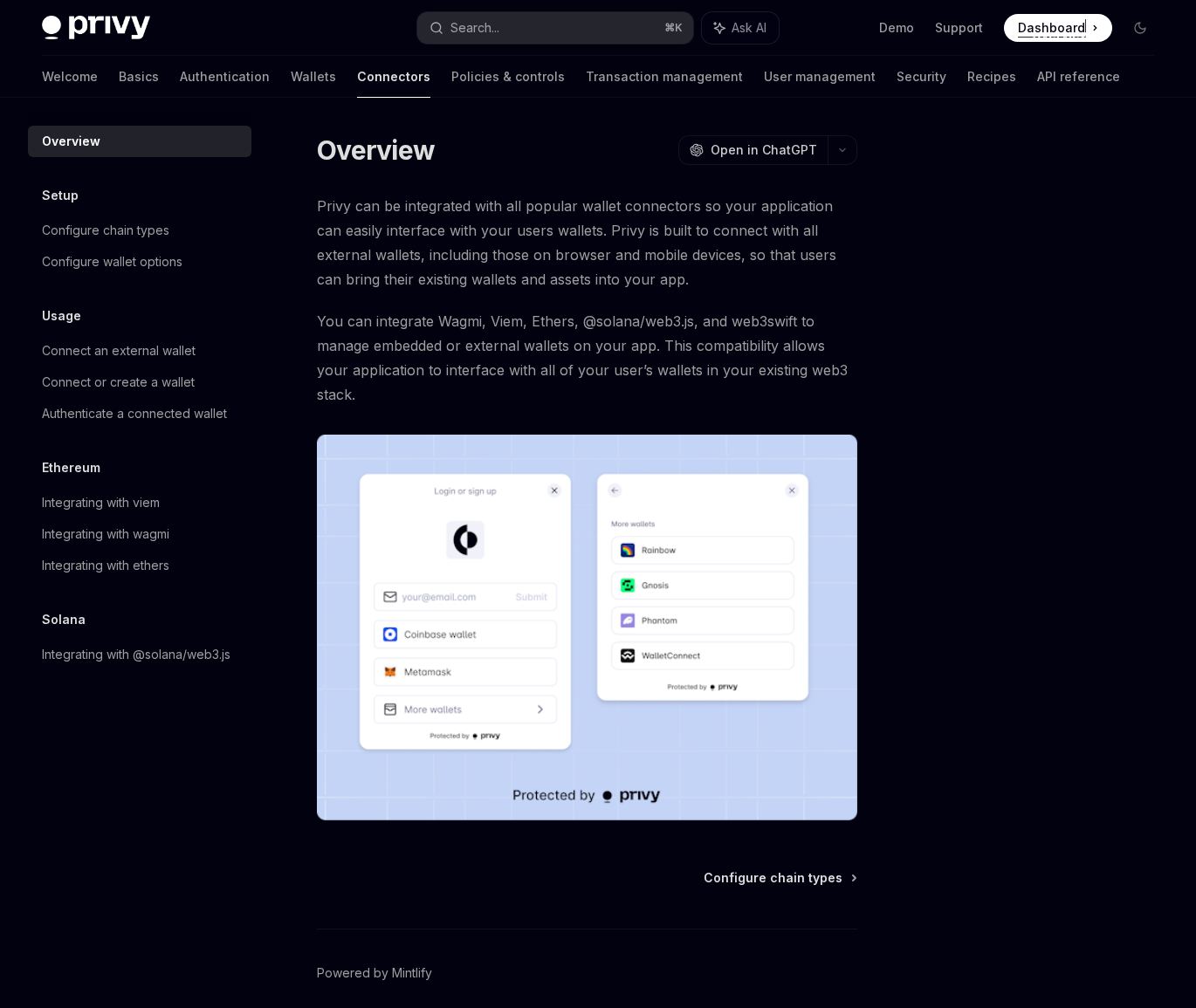
click at [590, 199] on span "Privy can be integrated with all popular wallet connectors so your application …" at bounding box center [587, 242] width 540 height 98
click at [226, 795] on div "Overview Setup Configure chain types Configure wallet options Usage Connect an …" at bounding box center [153, 553] width 252 height 910
type textarea "*"
